Goal: Find specific page/section: Find specific page/section

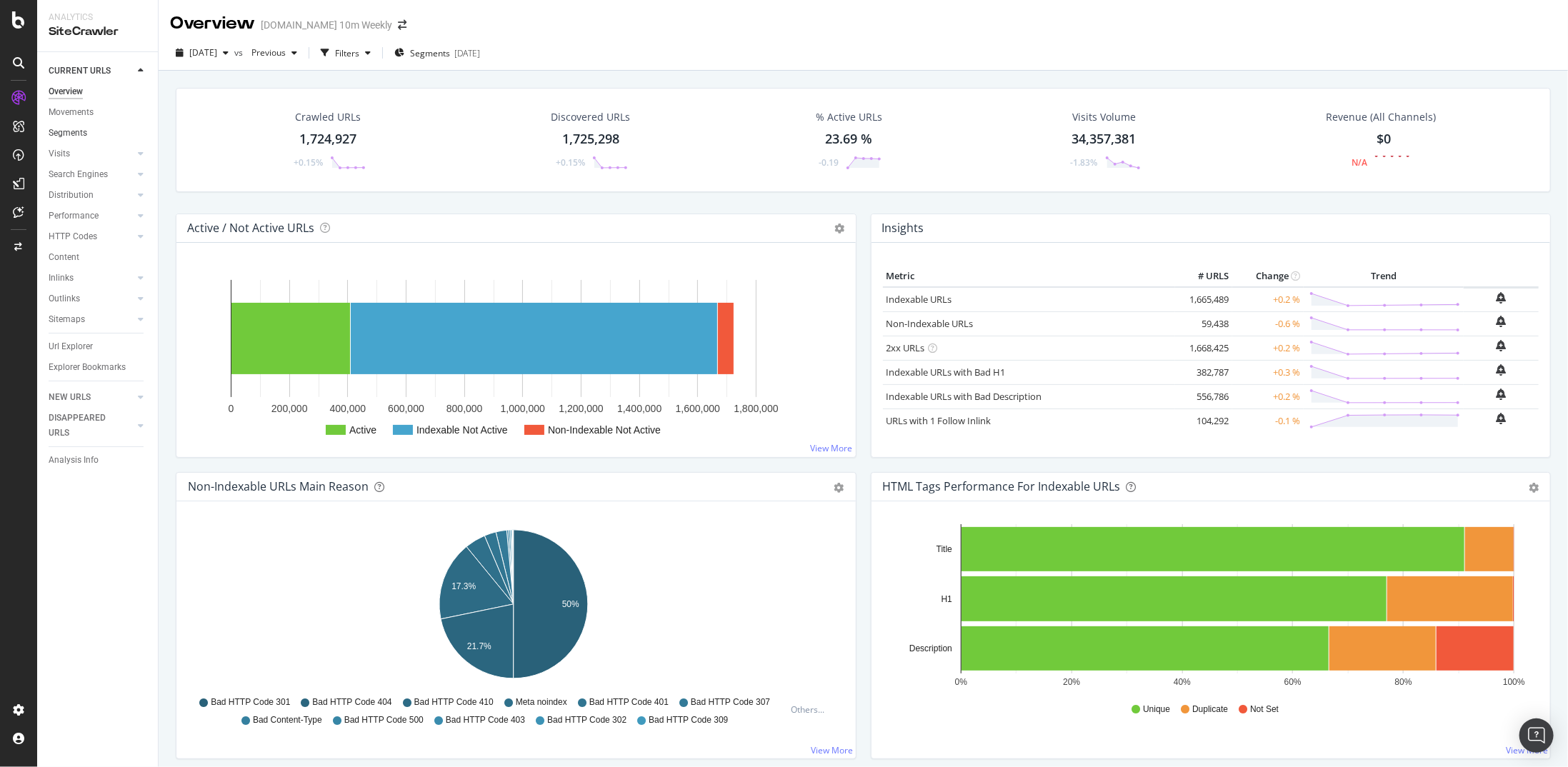
scroll to position [143, 0]
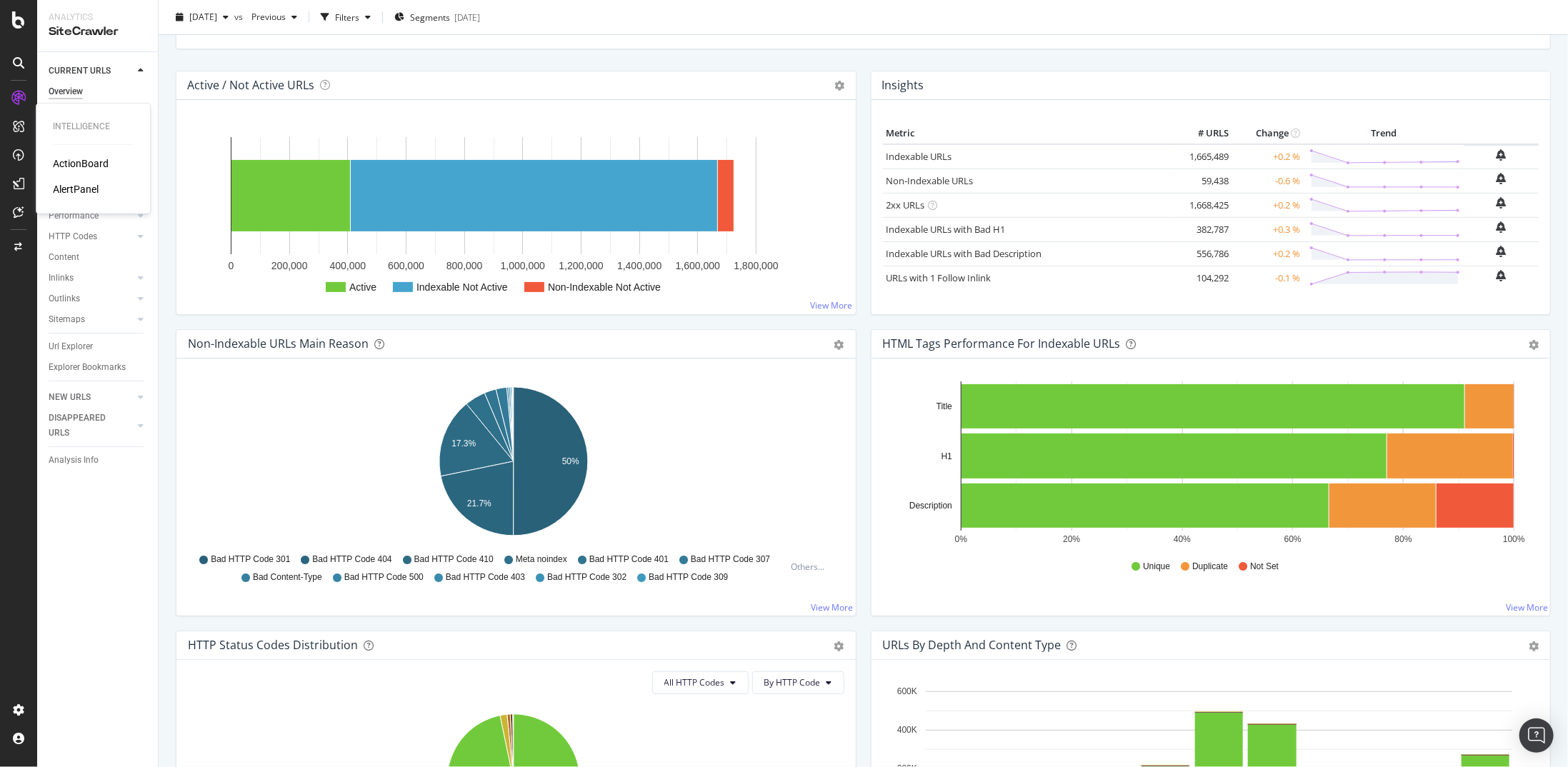
click at [89, 190] on div "AlertPanel" at bounding box center [75, 189] width 46 height 14
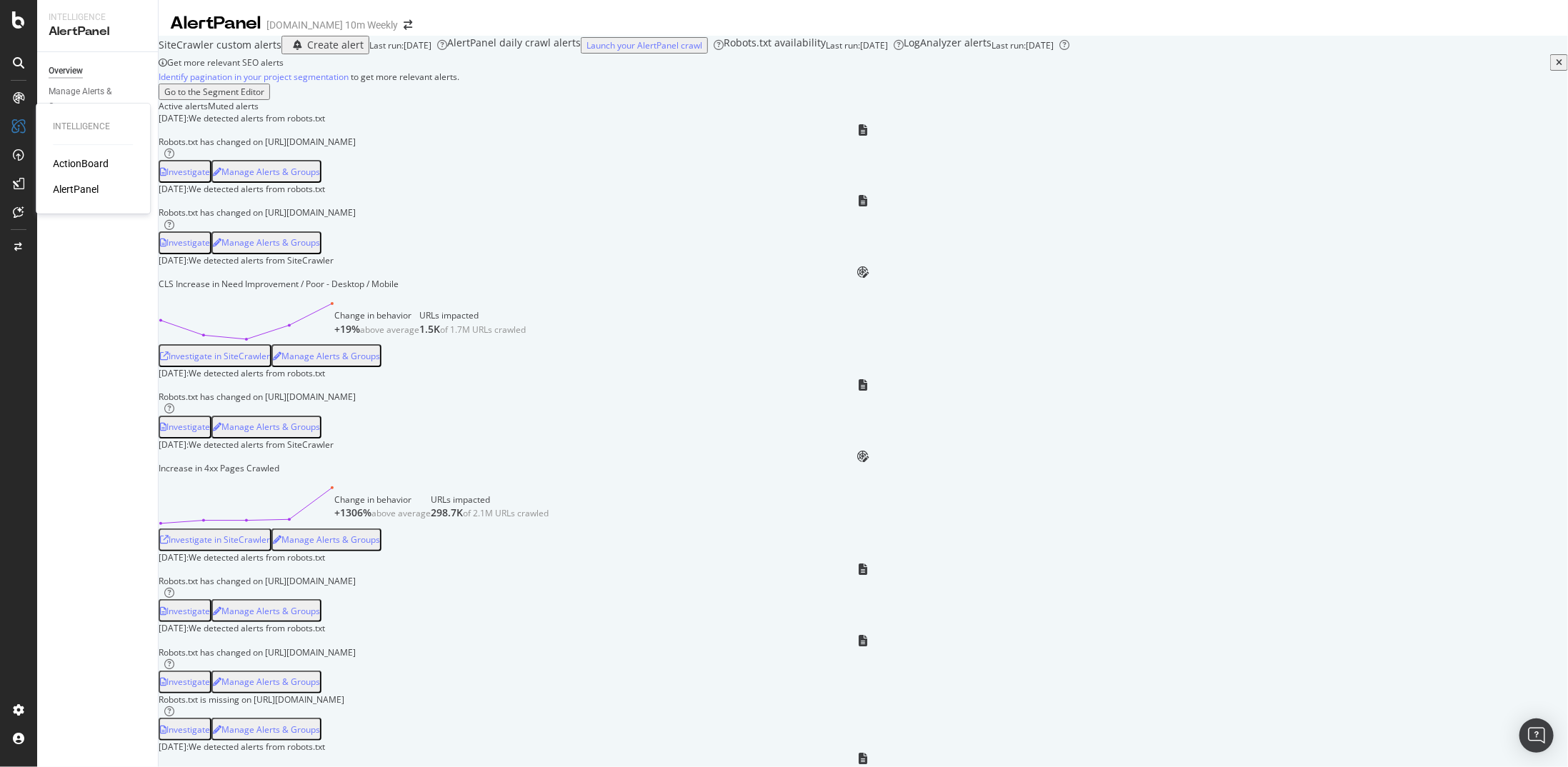
click at [78, 162] on div "ActionBoard" at bounding box center [80, 164] width 56 height 14
